Goal: Find specific page/section: Find specific page/section

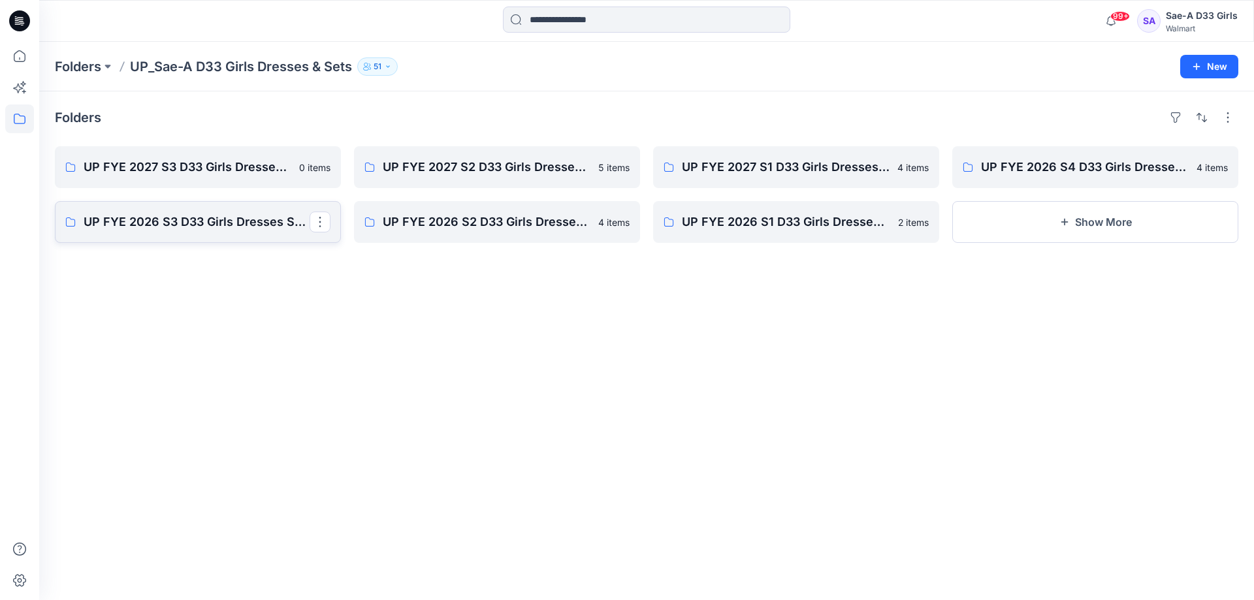
click at [156, 229] on p "UP FYE 2026 S3 D33 Girls Dresses Sae-A" at bounding box center [197, 222] width 226 height 18
drag, startPoint x: 158, startPoint y: 150, endPoint x: 154, endPoint y: 165, distance: 15.7
click at [156, 150] on div "Folders UP FYE 2027 S3 D33 Girls Dresses - Sae-A 1 item UP FYE 2026 S3 D33 Girl…" at bounding box center [646, 345] width 1215 height 509
click at [154, 166] on link "UP FYE 2027 S3 D33 Girls Dresses - Sae-A" at bounding box center [198, 167] width 286 height 42
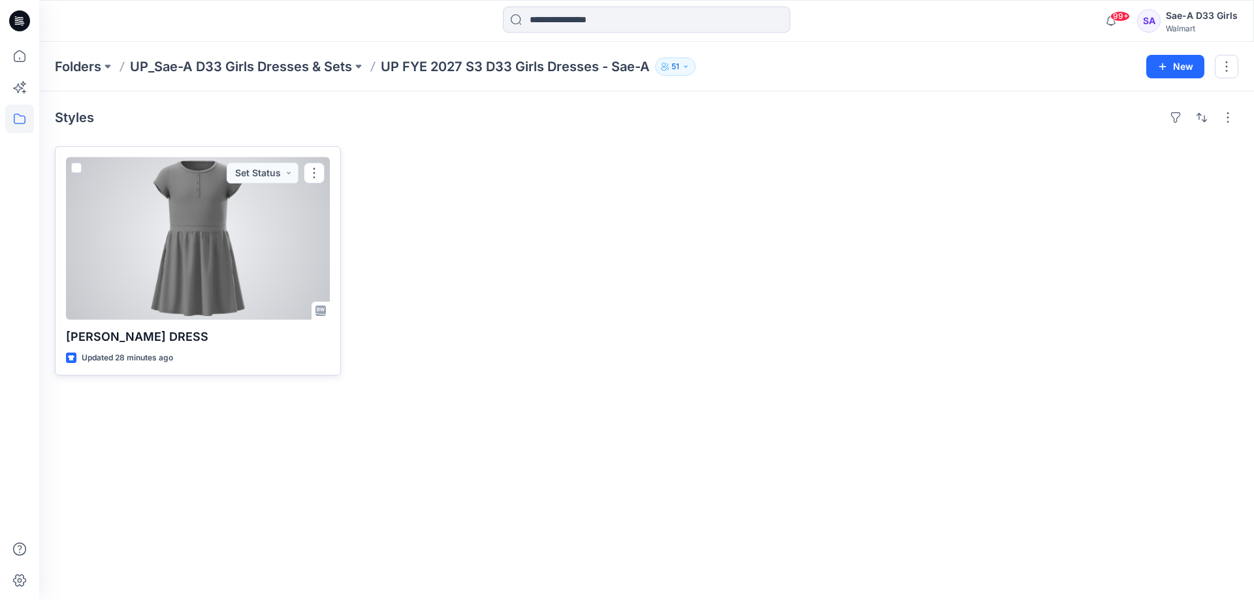
click at [226, 292] on div at bounding box center [198, 238] width 264 height 163
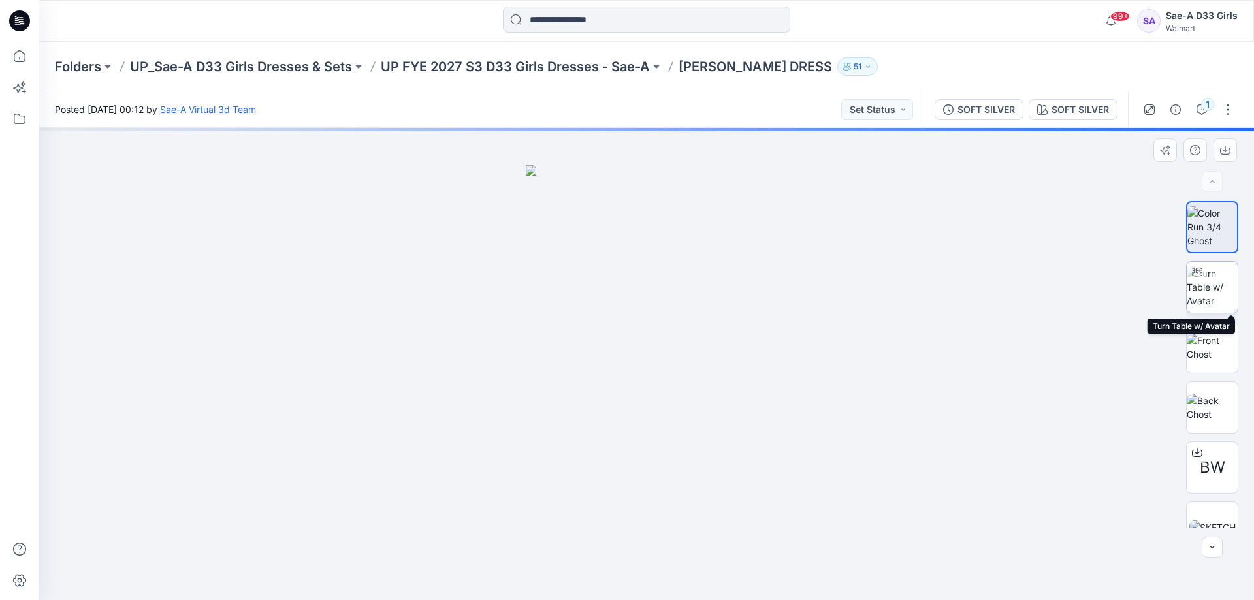
click at [1226, 289] on img at bounding box center [1212, 287] width 51 height 41
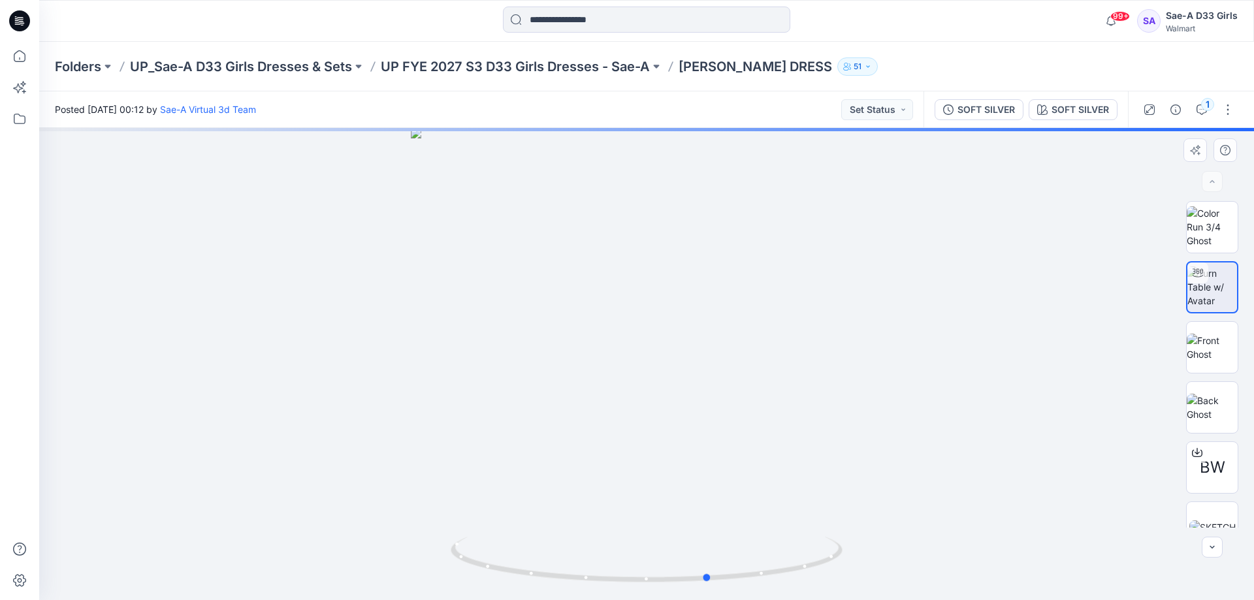
drag, startPoint x: 650, startPoint y: 580, endPoint x: 1077, endPoint y: 577, distance: 426.6
click at [1106, 570] on div at bounding box center [646, 364] width 1215 height 472
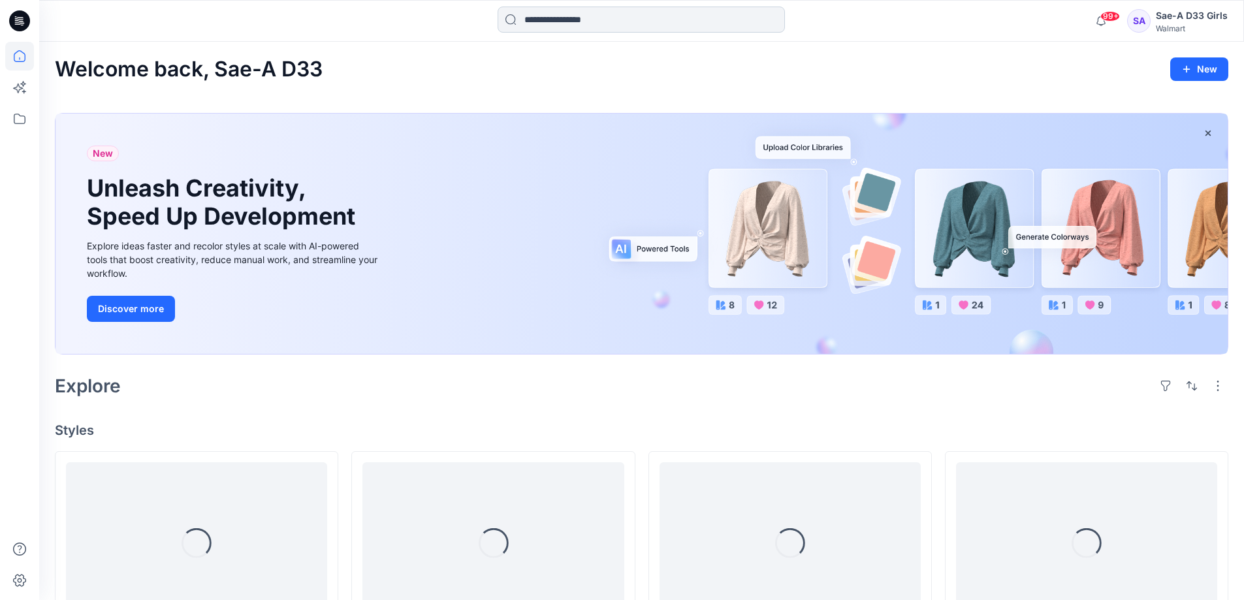
click at [555, 28] on input at bounding box center [641, 20] width 287 height 26
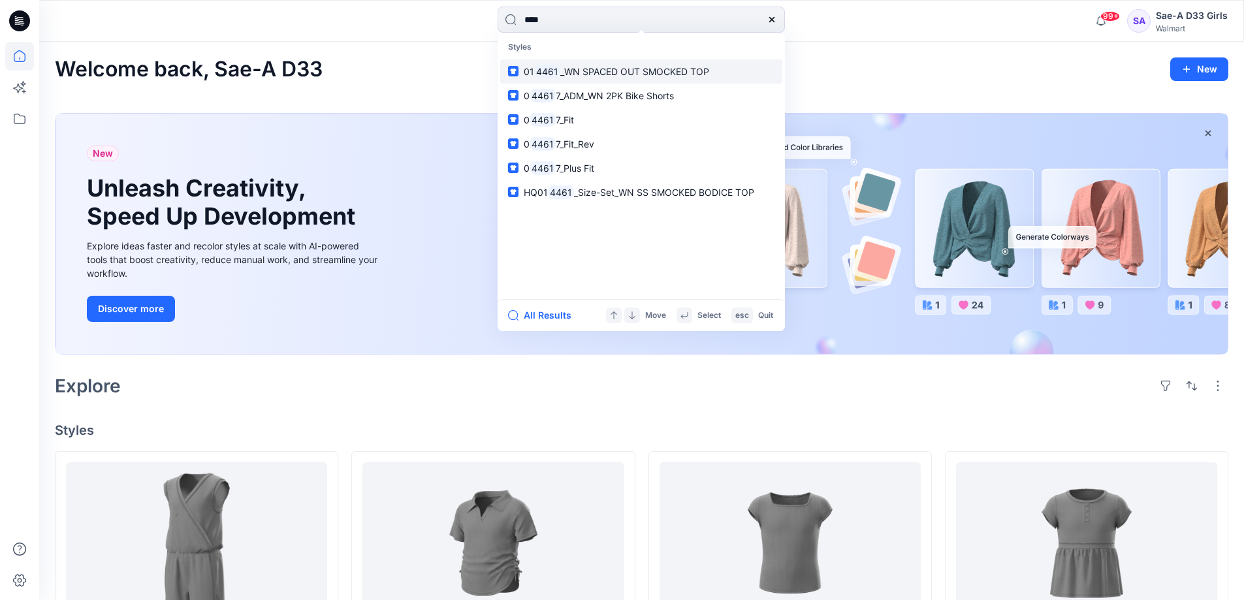
type input "****"
click at [642, 74] on span "_WN SPACED OUT SMOCKED TOP" at bounding box center [634, 71] width 149 height 11
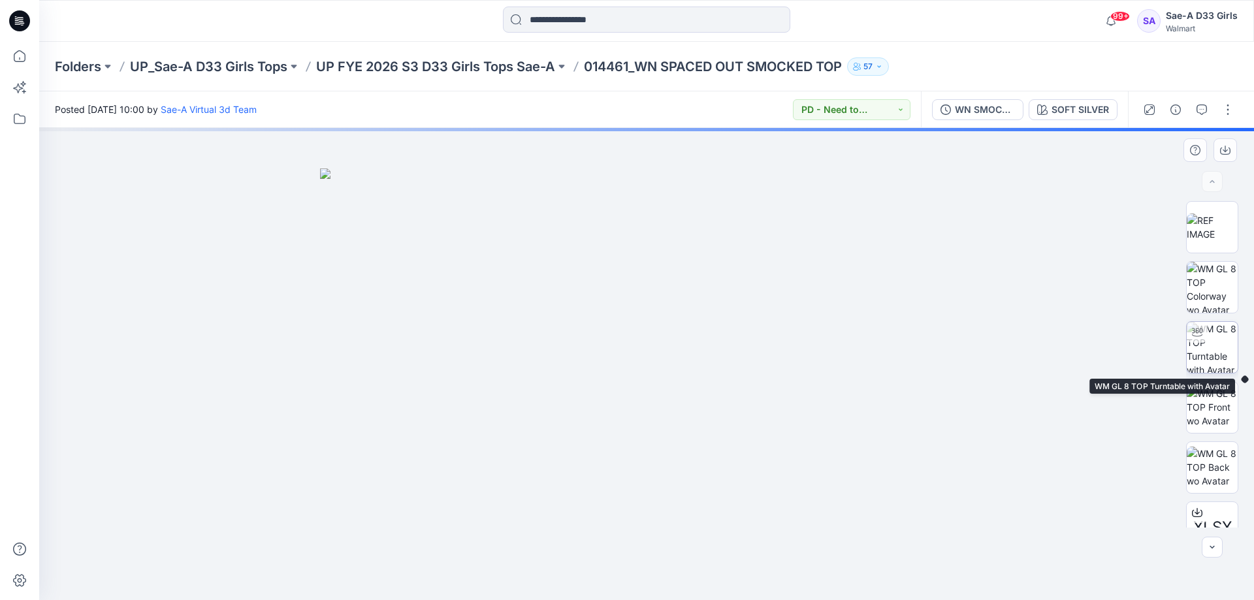
click at [1214, 358] on img at bounding box center [1212, 347] width 51 height 51
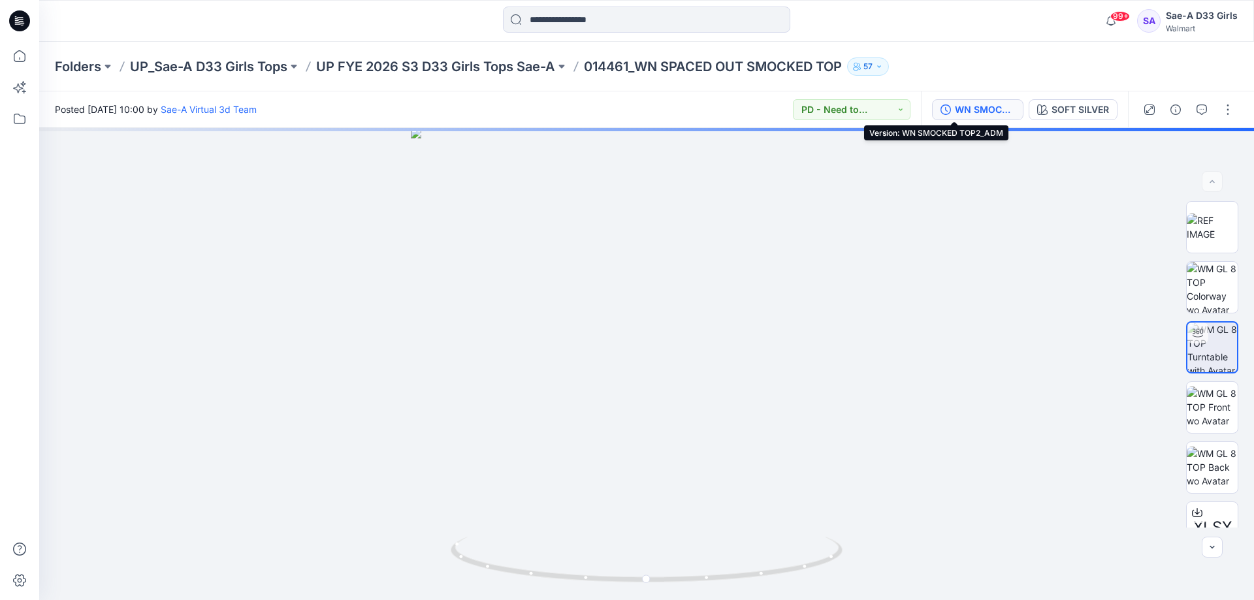
click at [960, 110] on div "WN SMOCKED TOP2_ADM" at bounding box center [985, 110] width 60 height 14
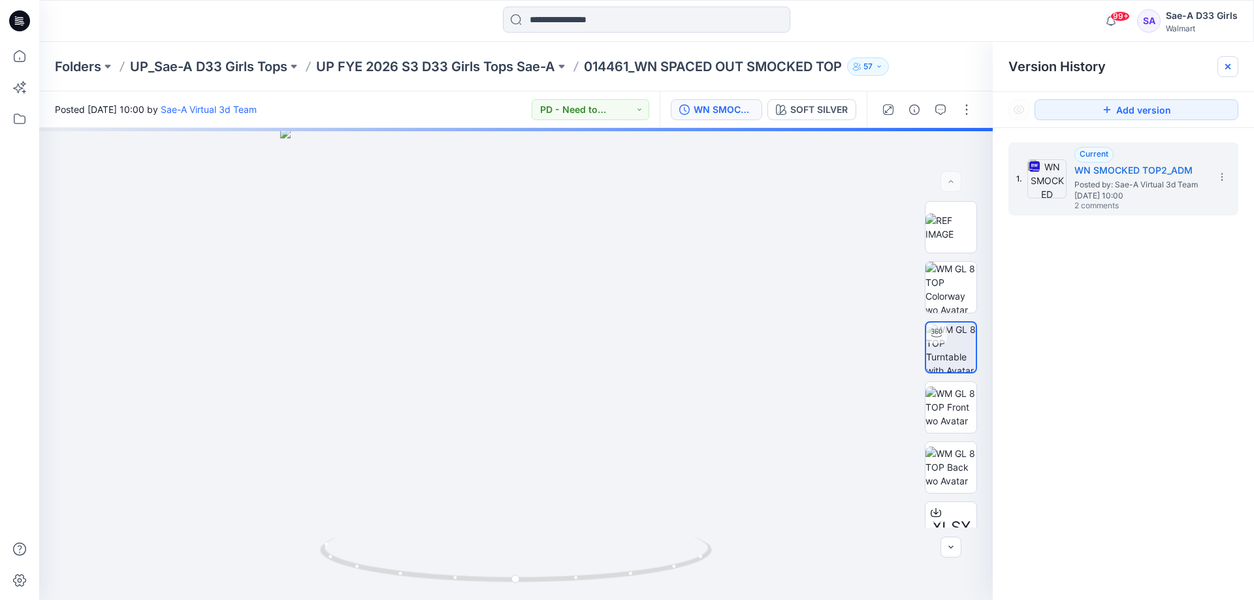
click at [1235, 74] on div at bounding box center [1228, 66] width 21 height 21
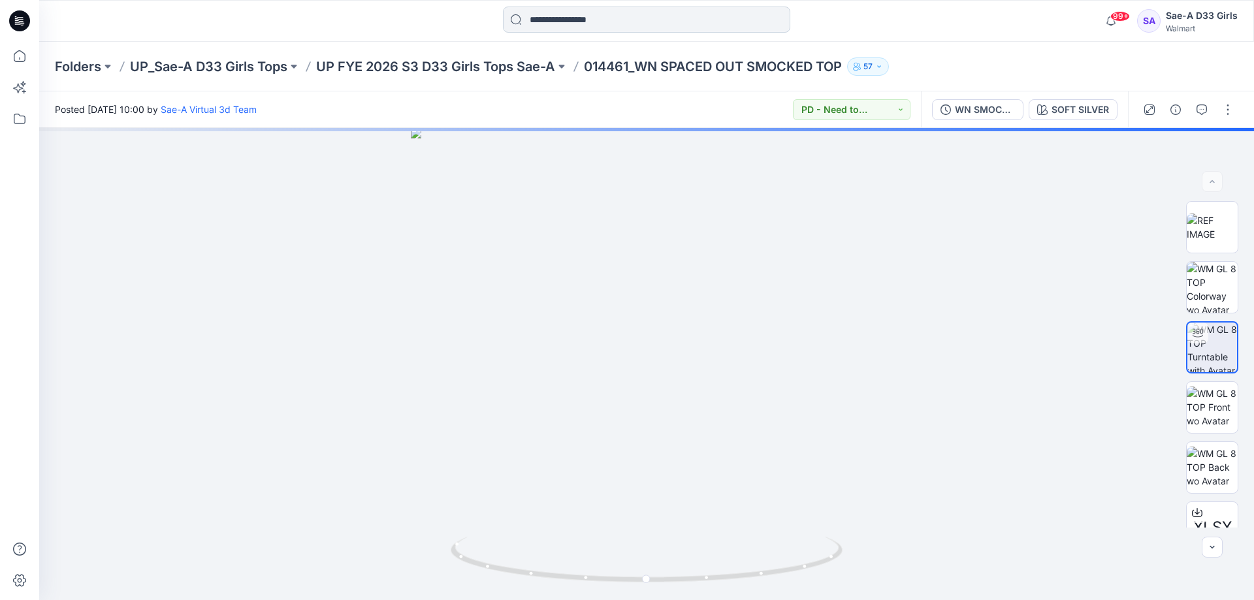
click at [617, 24] on input at bounding box center [646, 20] width 287 height 26
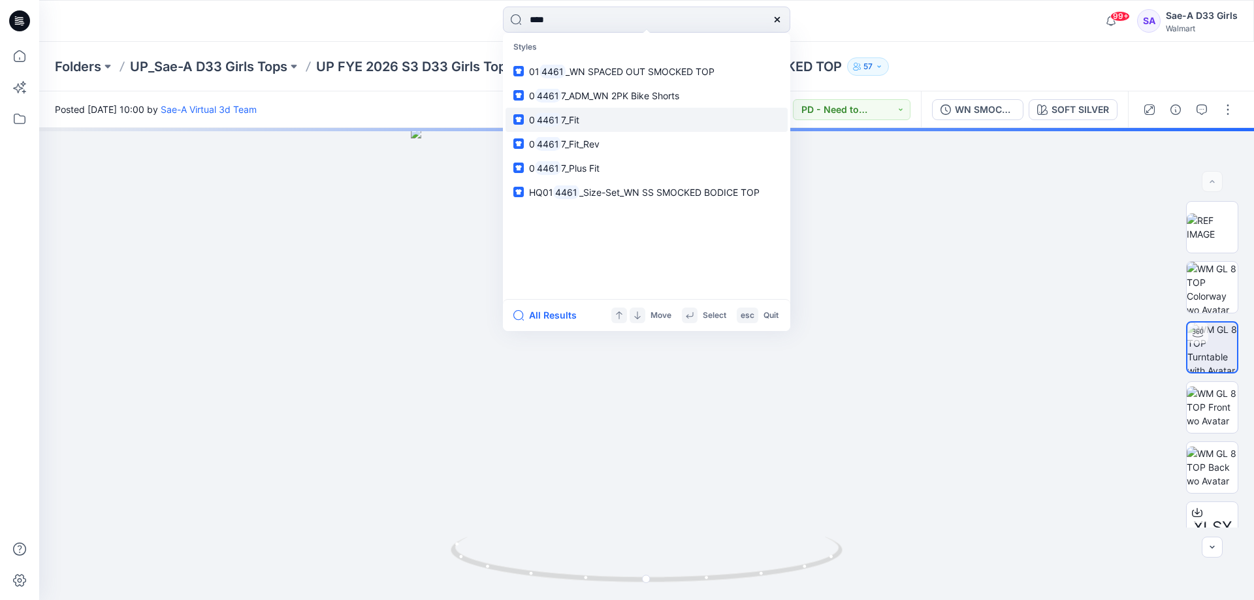
type input "****"
click at [634, 132] on link "0 4461 7_Fit" at bounding box center [647, 120] width 282 height 24
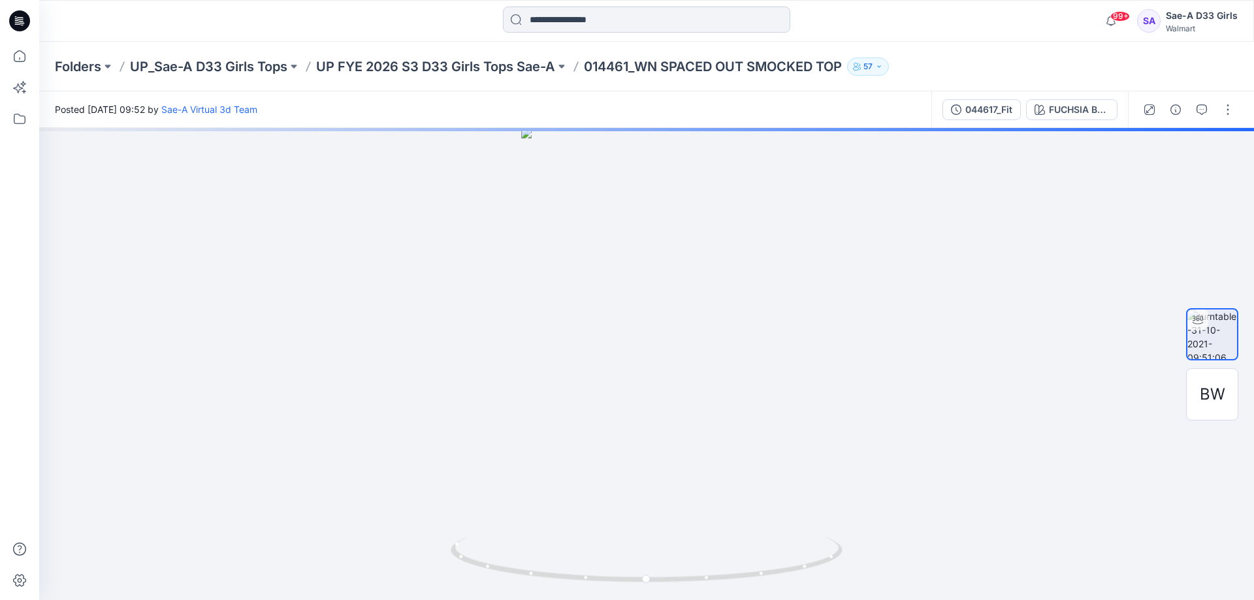
click at [643, 28] on input at bounding box center [646, 20] width 287 height 26
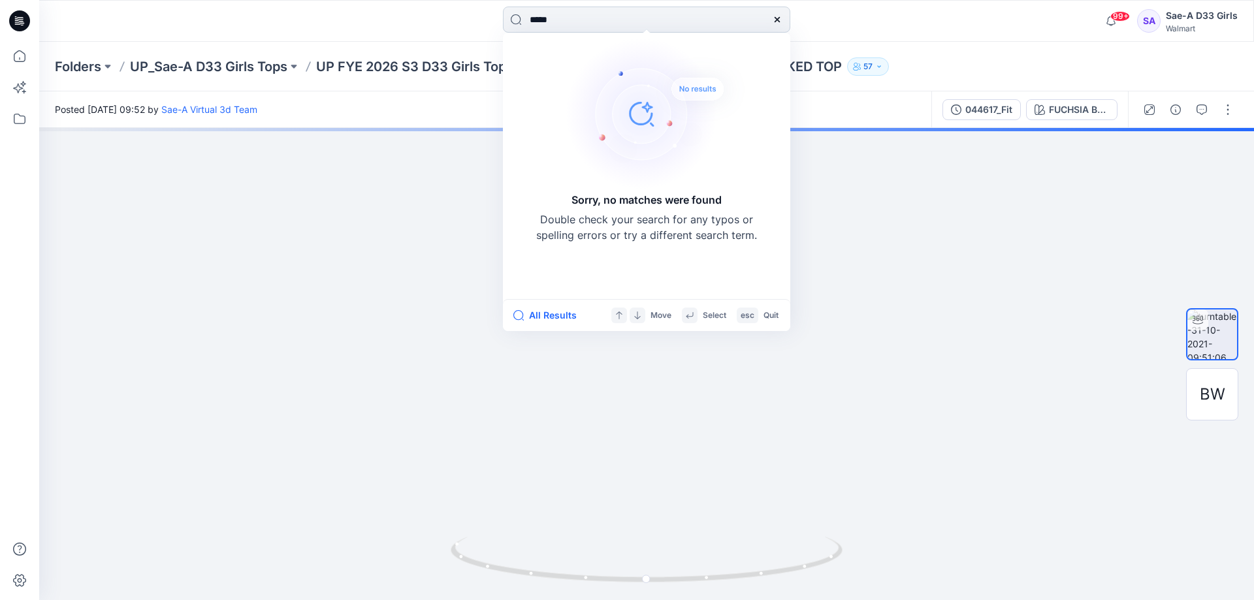
click at [541, 23] on input "*****" at bounding box center [646, 20] width 287 height 26
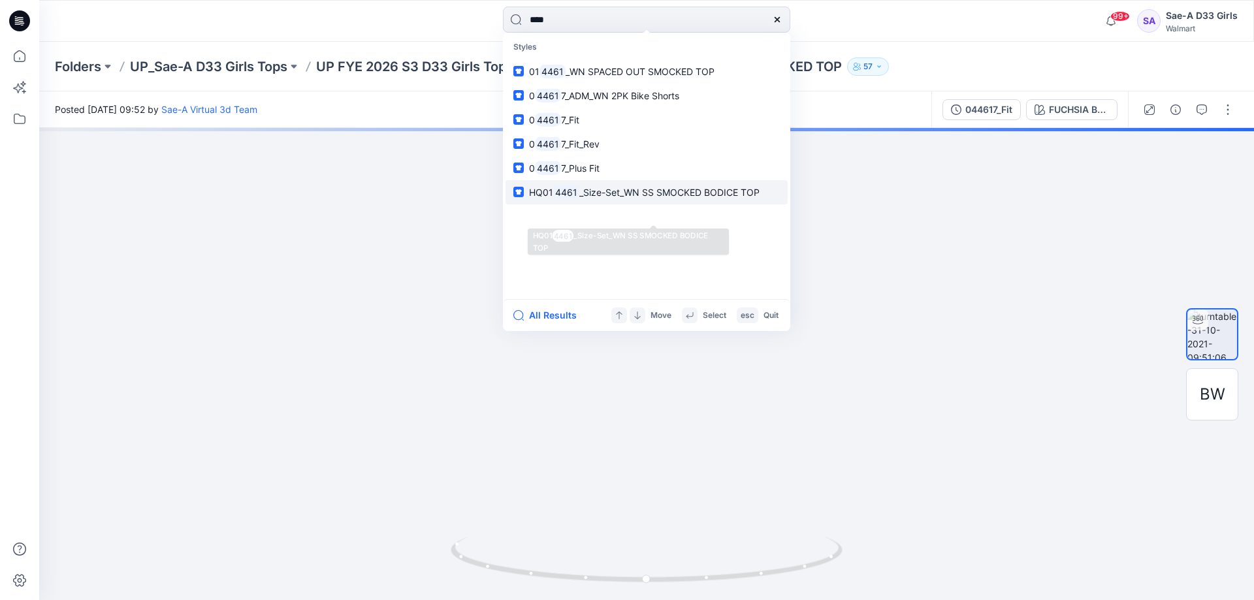
type input "****"
click at [620, 198] on span "_Size-Set_WN SS SMOCKED BODICE TOP" at bounding box center [669, 192] width 180 height 11
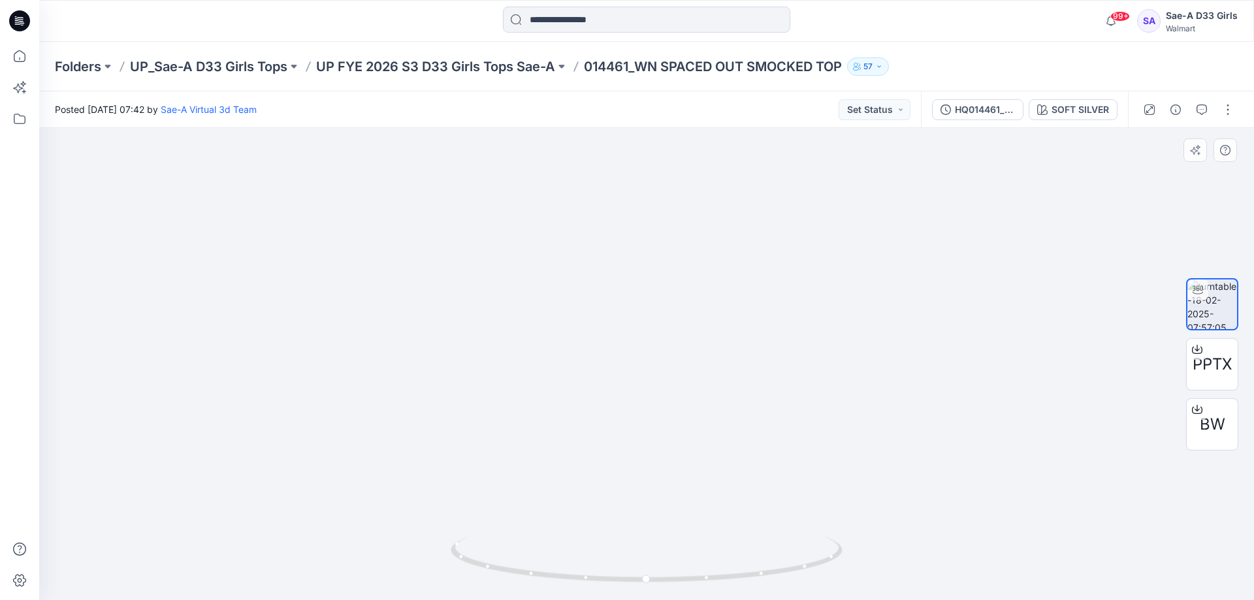
drag, startPoint x: 613, startPoint y: 406, endPoint x: 560, endPoint y: 317, distance: 104.3
click at [531, 310] on img at bounding box center [647, 308] width 585 height 585
click at [606, 353] on img at bounding box center [647, 312] width 585 height 576
click at [1203, 370] on span "PPTX" at bounding box center [1212, 365] width 39 height 24
